Goal: Task Accomplishment & Management: Use online tool/utility

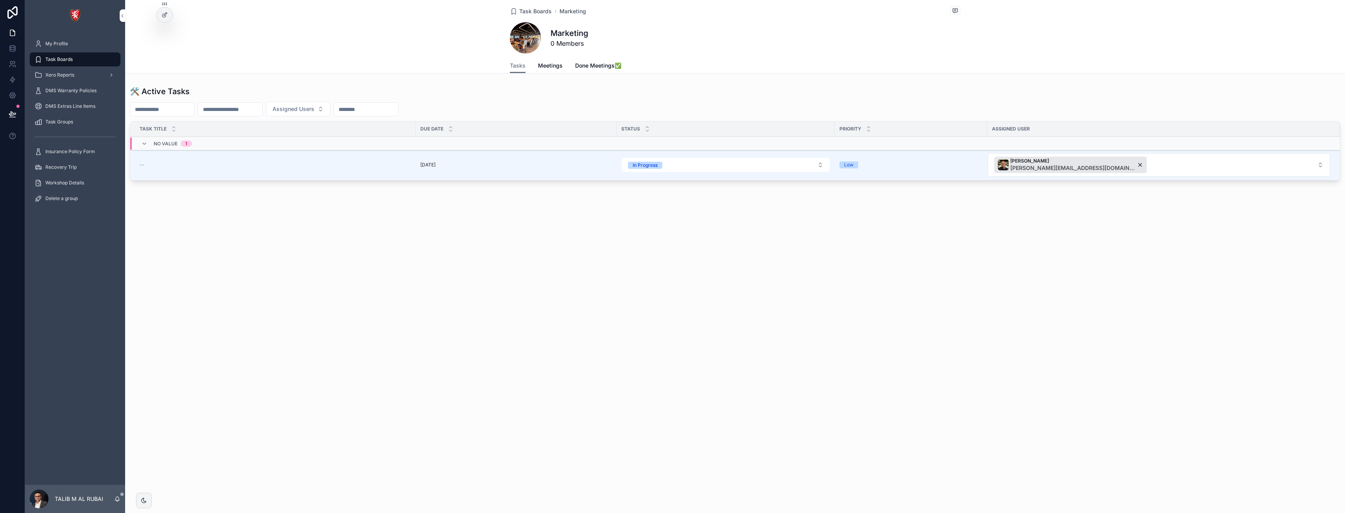
click at [537, 8] on span "Task Boards" at bounding box center [535, 11] width 32 height 8
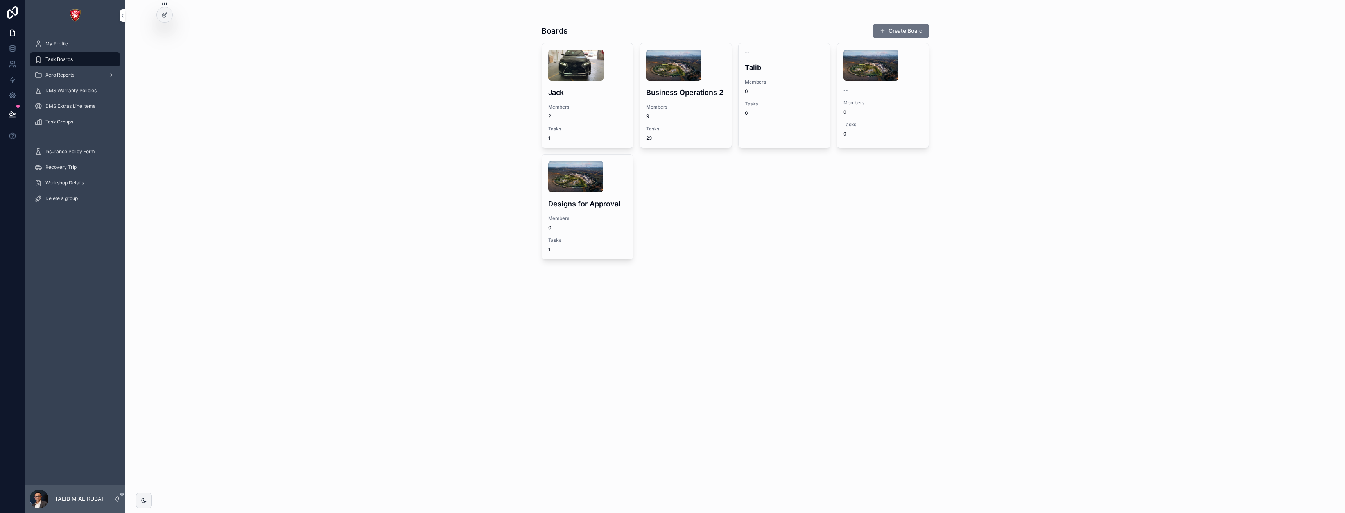
click at [791, 91] on span "0" at bounding box center [784, 91] width 79 height 6
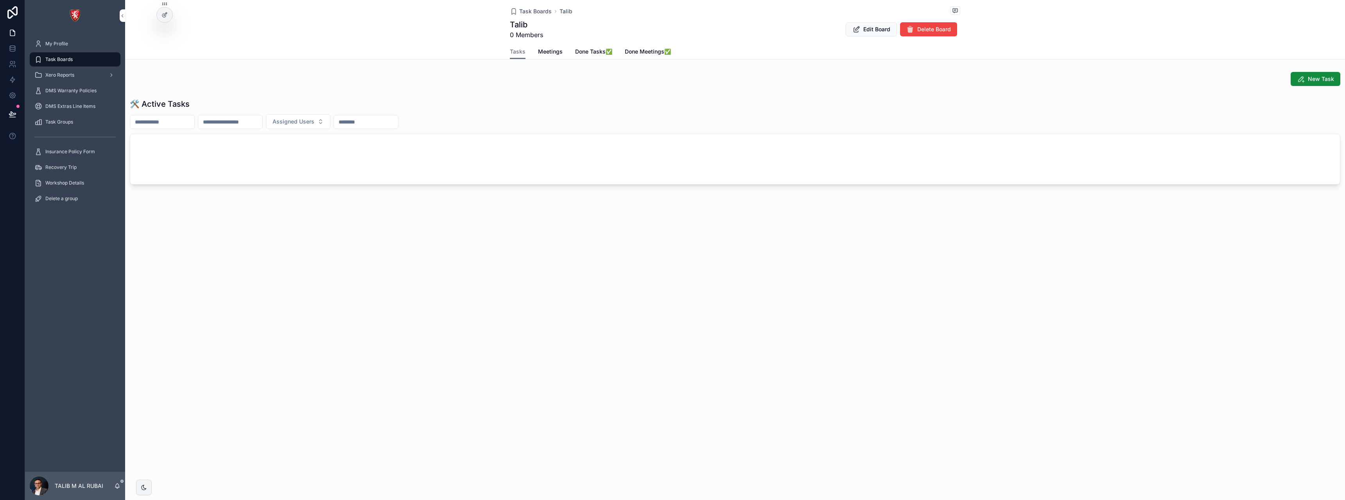
click at [260, 483] on div "Task Boards Talib Talib 0 Members Edit Board Delete Board Tasks Tasks Meetings …" at bounding box center [735, 250] width 1220 height 500
click at [74, 61] on div "Task Boards" at bounding box center [74, 59] width 81 height 13
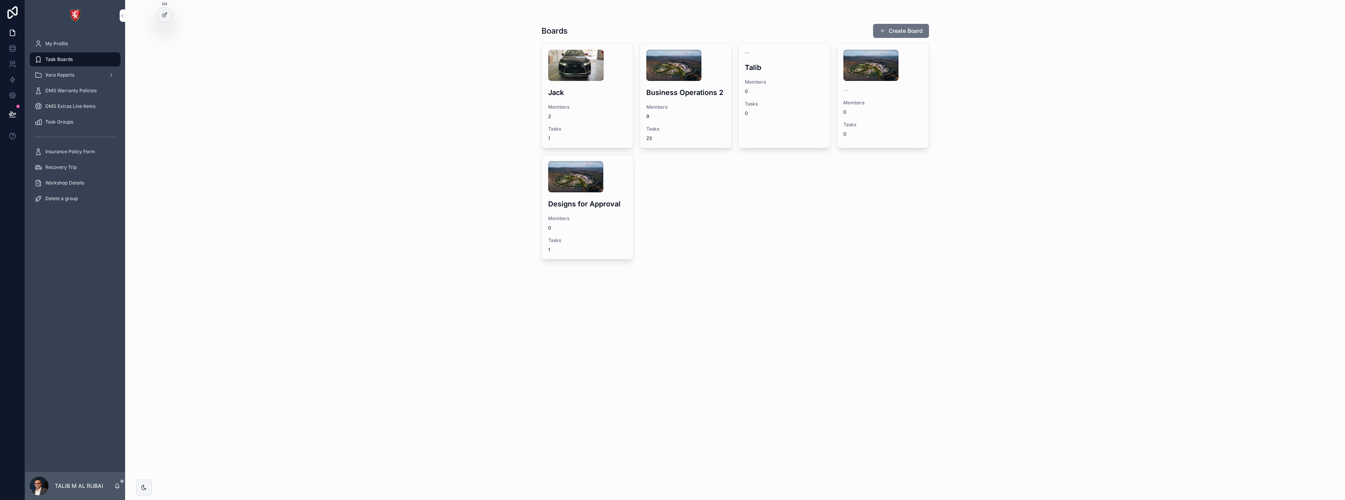
click at [769, 97] on div "-- Talib Members 0 Tasks 0" at bounding box center [783, 82] width 91 height 79
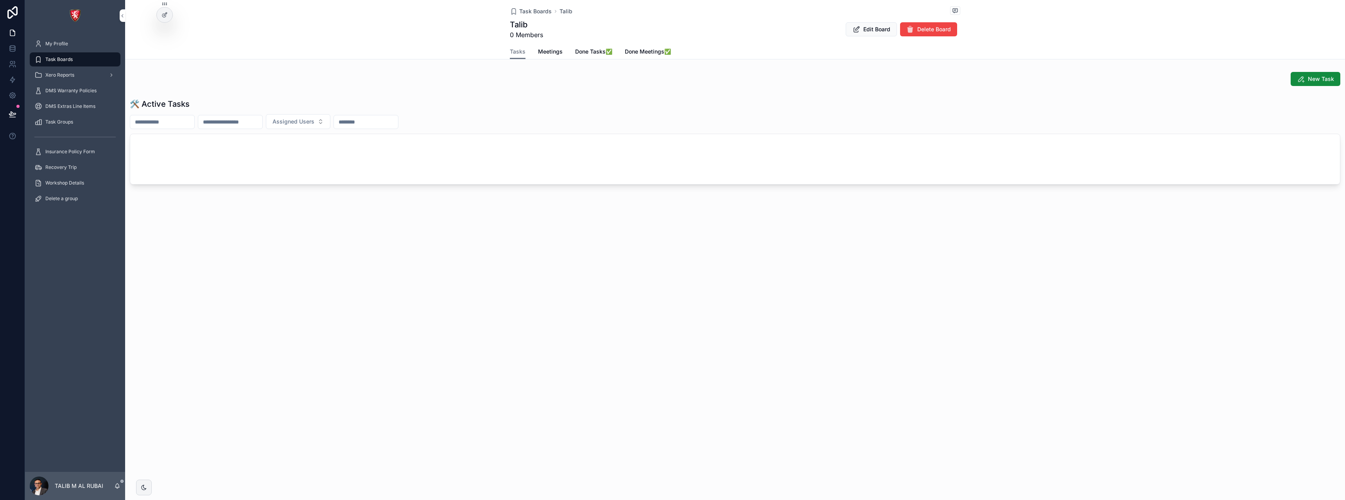
click at [292, 165] on div "scrollable content" at bounding box center [735, 159] width 1210 height 50
click at [165, 16] on icon at bounding box center [164, 15] width 6 height 6
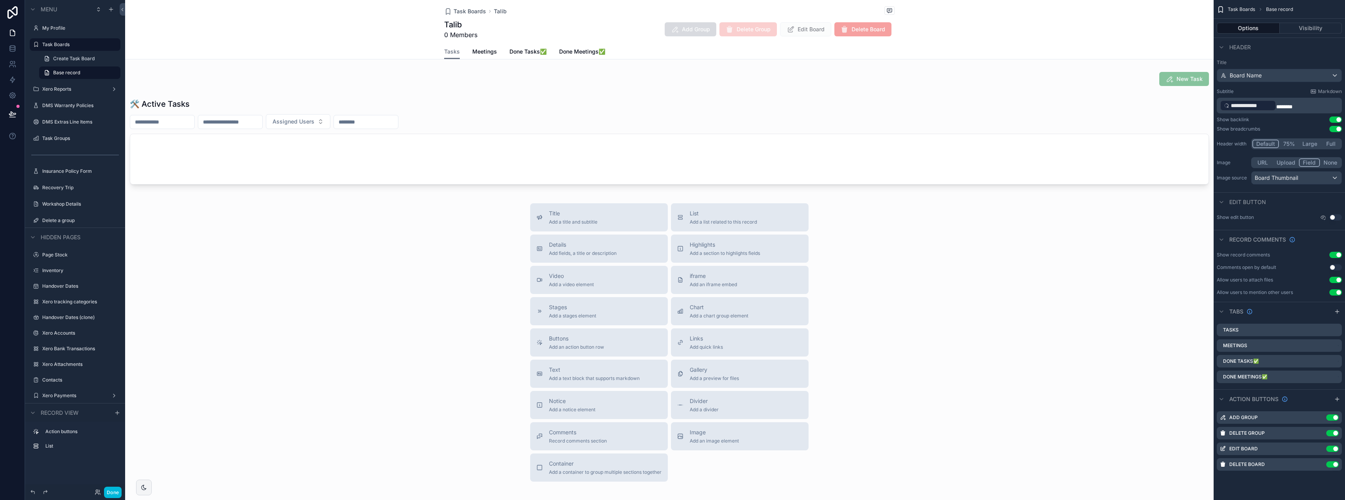
click at [609, 136] on div "scrollable content" at bounding box center [669, 142] width 1088 height 95
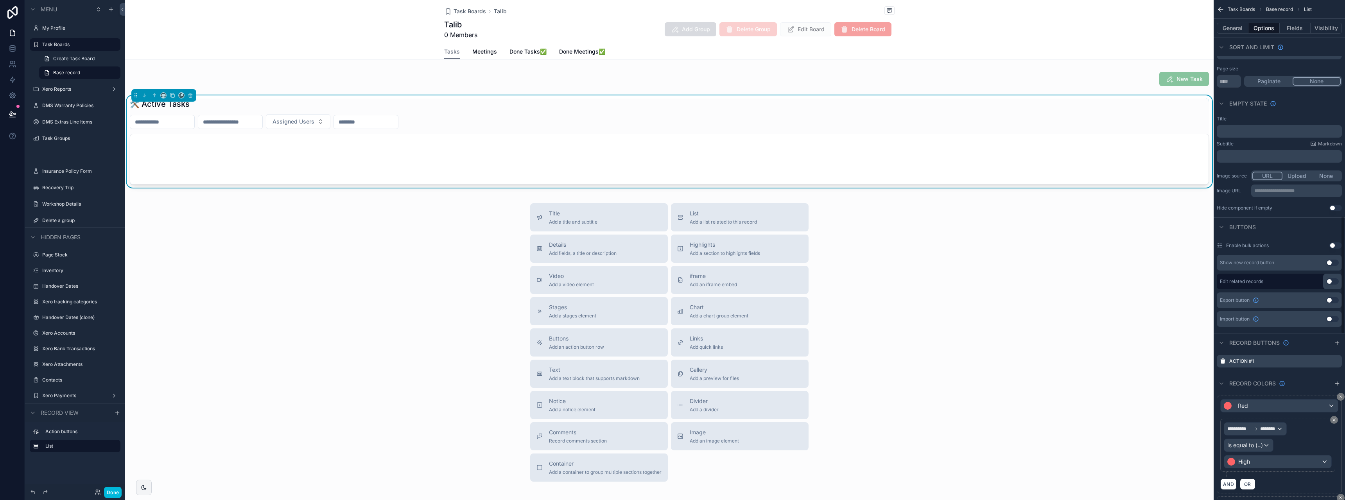
scroll to position [912, 0]
drag, startPoint x: 1332, startPoint y: 304, endPoint x: 1306, endPoint y: 300, distance: 26.4
click at [1332, 311] on button "Use setting" at bounding box center [1332, 314] width 13 height 6
click at [1183, 105] on span "Import" at bounding box center [1191, 106] width 17 height 8
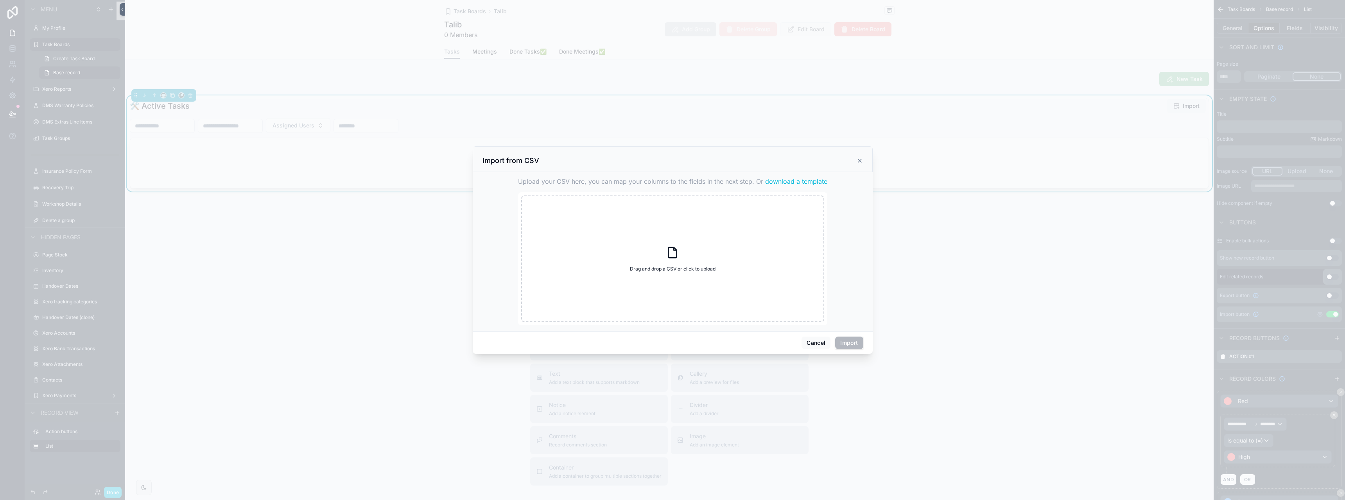
click at [809, 185] on span "download a template" at bounding box center [796, 181] width 62 height 9
click at [817, 344] on button "Cancel" at bounding box center [815, 343] width 29 height 13
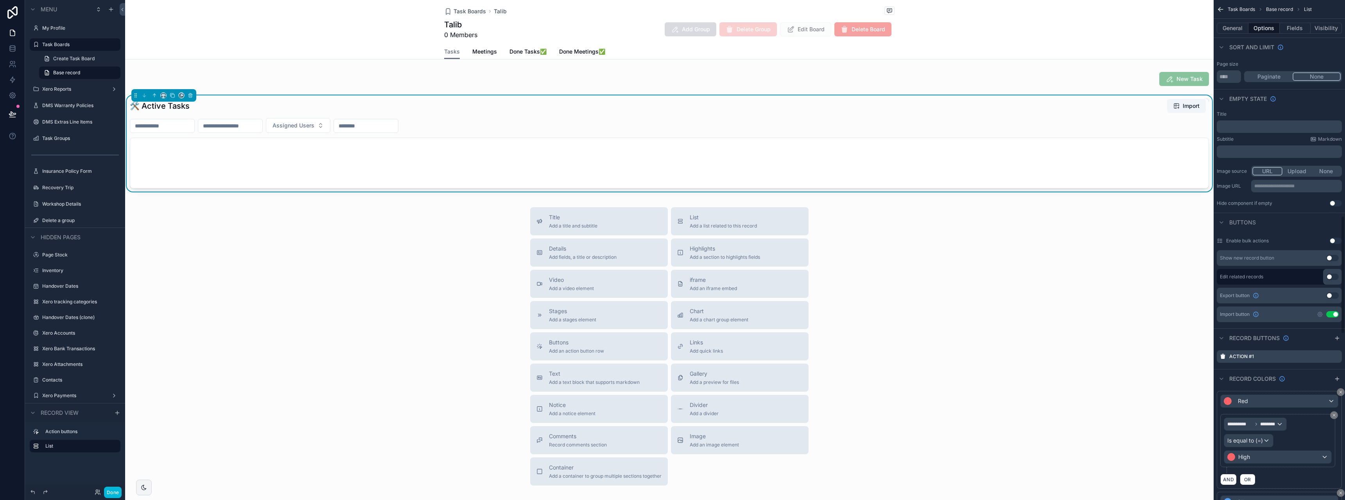
click at [1298, 28] on button "Fields" at bounding box center [1295, 28] width 31 height 11
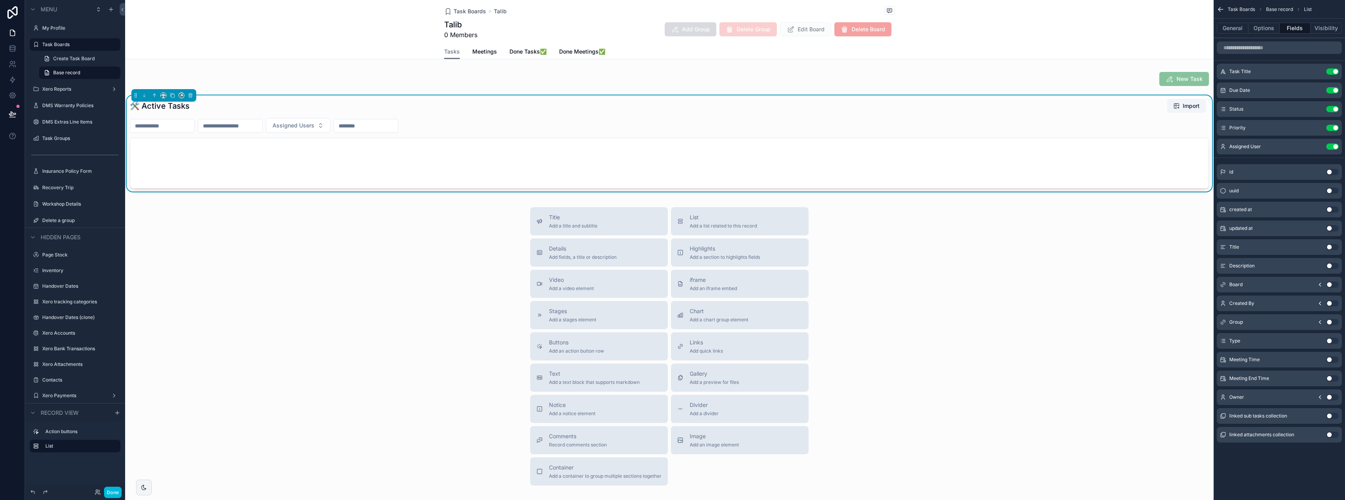
click at [537, 115] on div "🛠 Active Tasks Import Assigned Users" at bounding box center [669, 144] width 1079 height 90
click at [1265, 30] on button "Options" at bounding box center [1263, 28] width 31 height 11
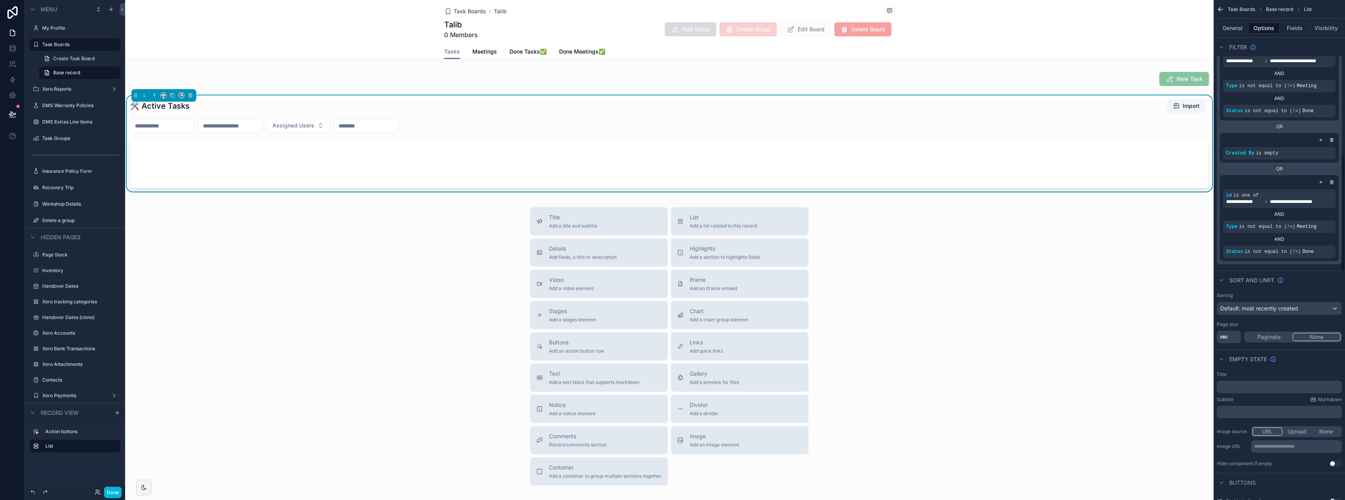
scroll to position [912, 0]
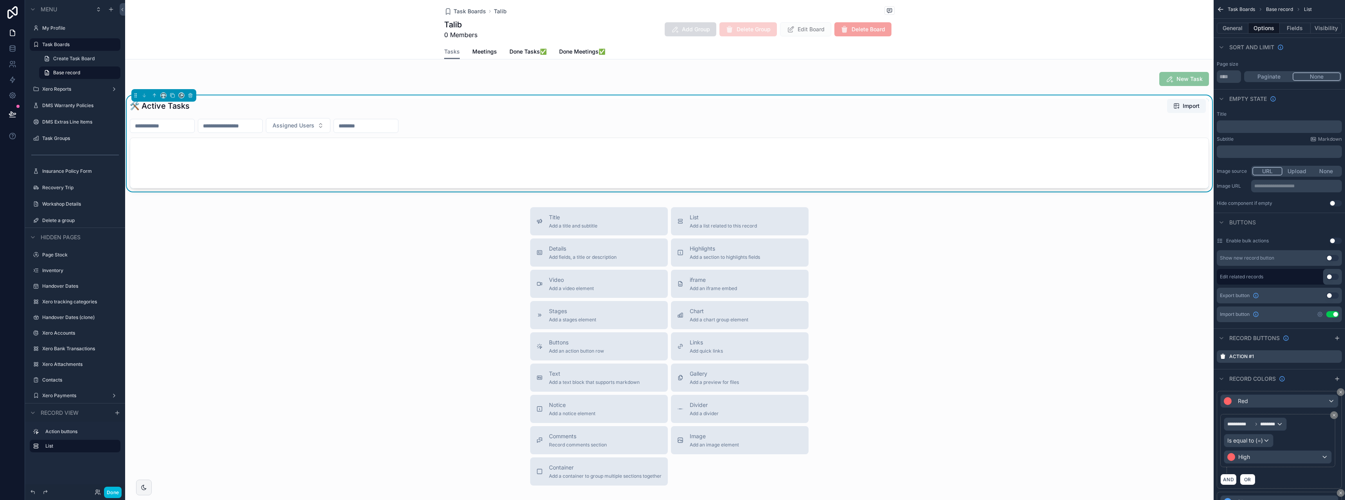
click at [1237, 28] on button "General" at bounding box center [1233, 28] width 32 height 11
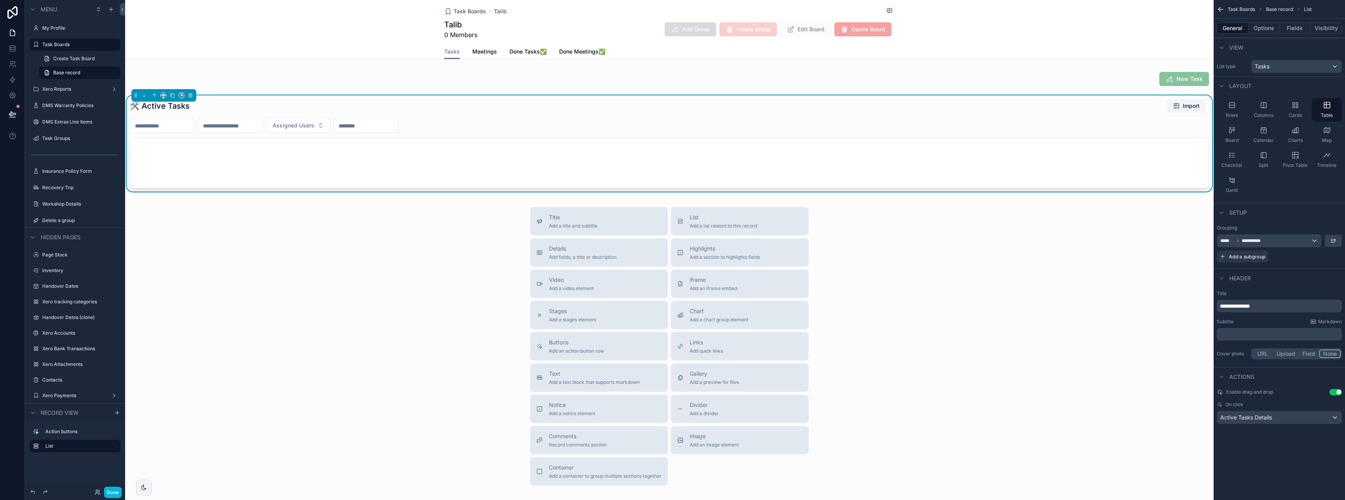
scroll to position [0, 0]
click at [1269, 31] on button "Options" at bounding box center [1263, 28] width 31 height 11
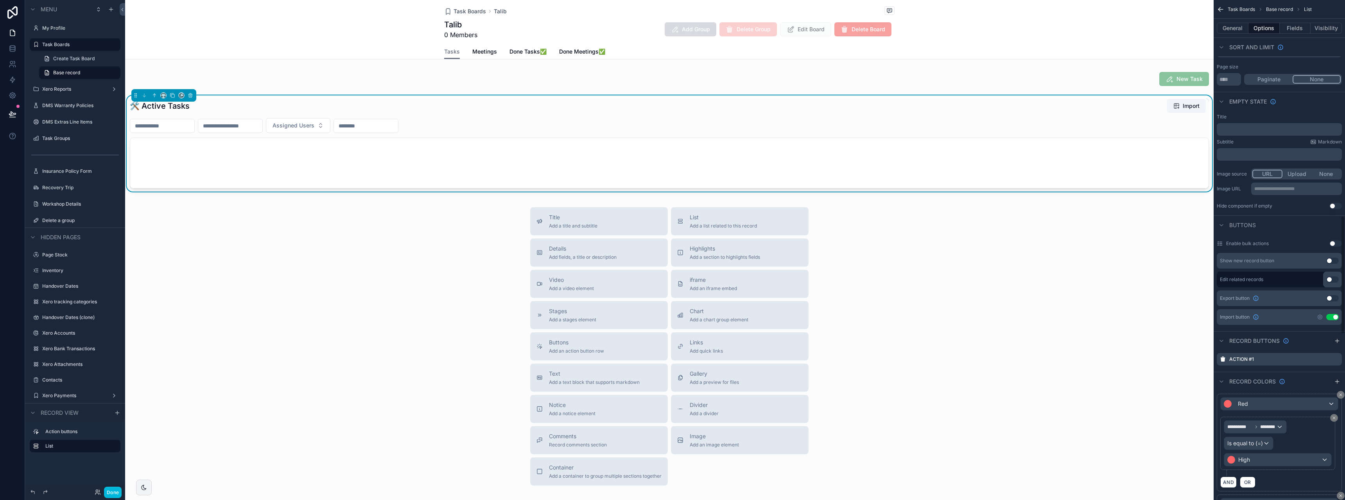
scroll to position [912, 0]
click at [1332, 200] on button "Use setting" at bounding box center [1335, 203] width 13 height 6
click at [1333, 200] on button "Use setting" at bounding box center [1335, 203] width 13 height 6
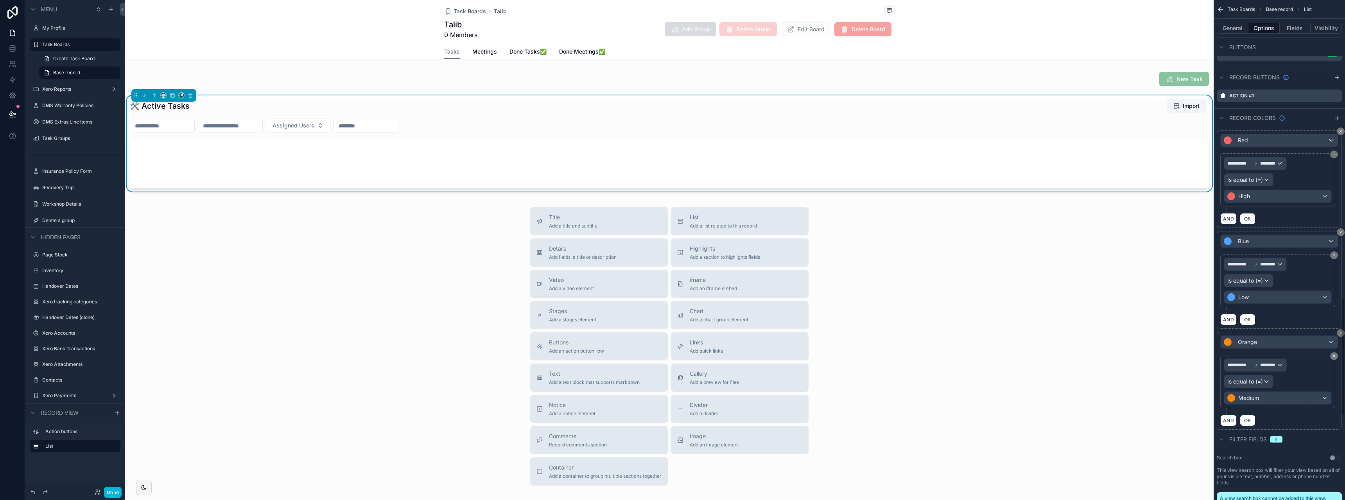
scroll to position [1303, 0]
